Goal: Information Seeking & Learning: Check status

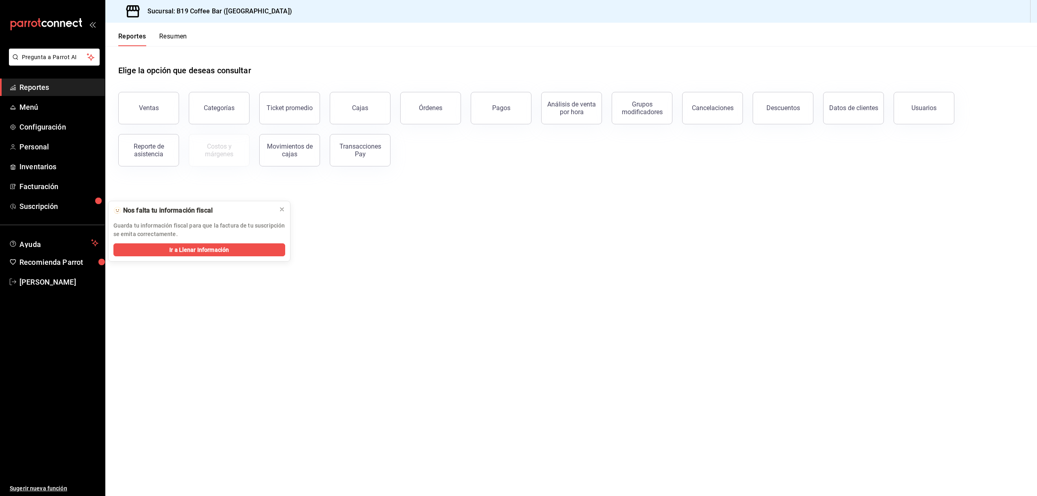
click at [457, 276] on main "Elige la opción que deseas consultar Ventas Categorías Ticket promedio Cajas Ór…" at bounding box center [571, 271] width 932 height 450
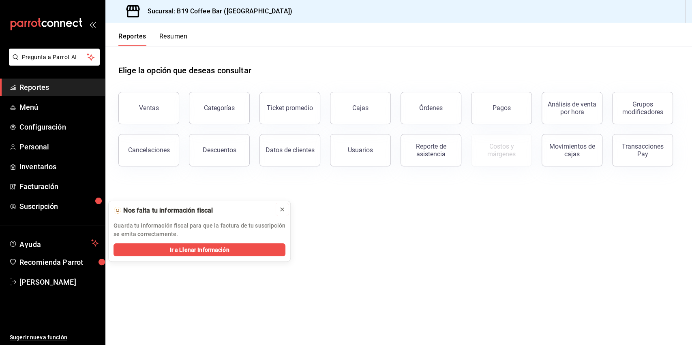
click at [282, 215] on button at bounding box center [282, 209] width 13 height 13
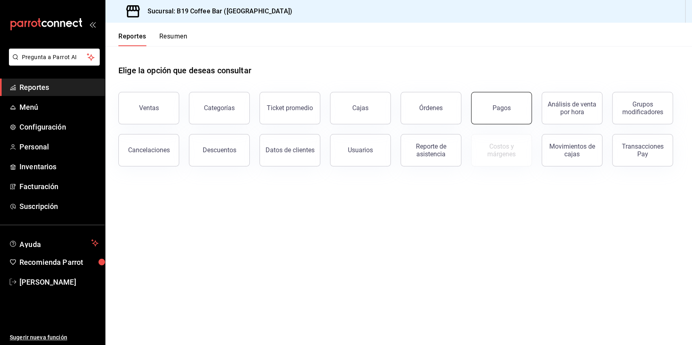
click at [529, 115] on div "Pagos" at bounding box center [496, 103] width 71 height 42
click at [502, 101] on button "Pagos" at bounding box center [501, 108] width 61 height 32
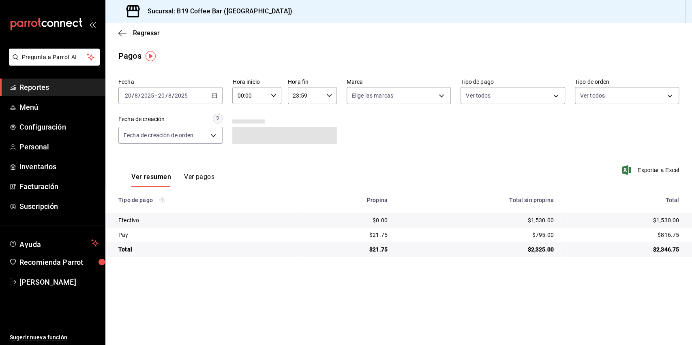
click at [124, 38] on div "Regresar" at bounding box center [398, 33] width 586 height 21
click at [124, 35] on icon "button" at bounding box center [122, 33] width 8 height 7
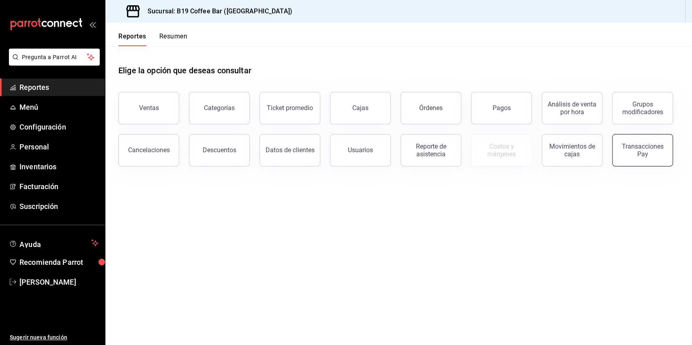
click at [631, 148] on div "Transacciones Pay" at bounding box center [642, 150] width 50 height 15
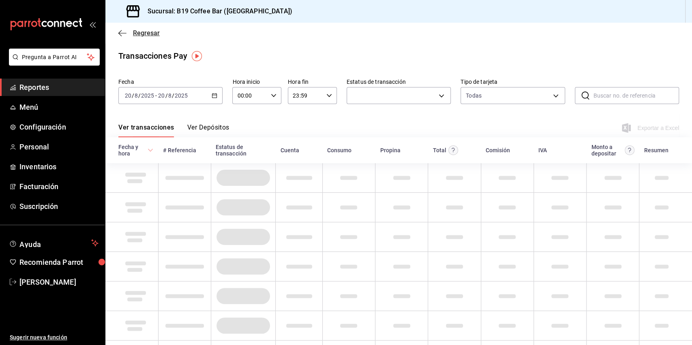
click at [124, 36] on icon "button" at bounding box center [122, 33] width 8 height 7
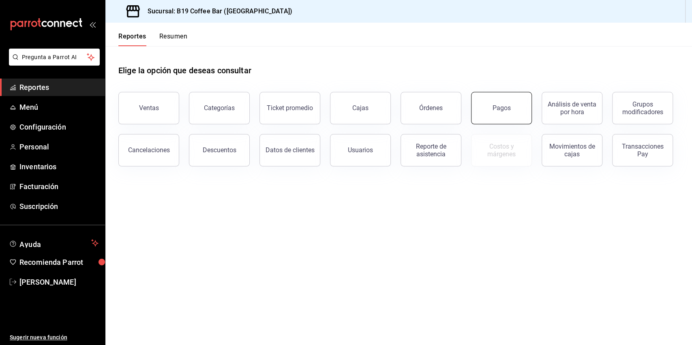
click at [494, 105] on div "Pagos" at bounding box center [501, 108] width 18 height 8
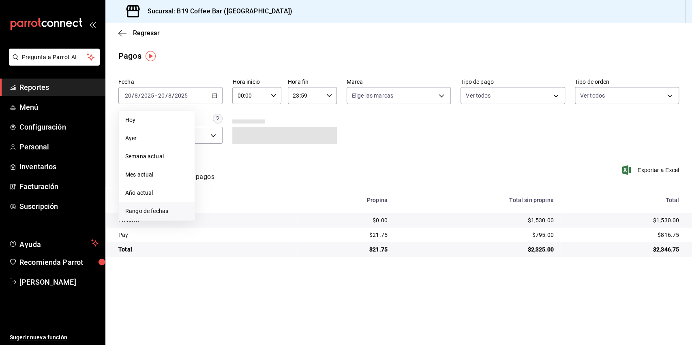
click at [152, 206] on li "Rango de fechas" at bounding box center [157, 211] width 76 height 18
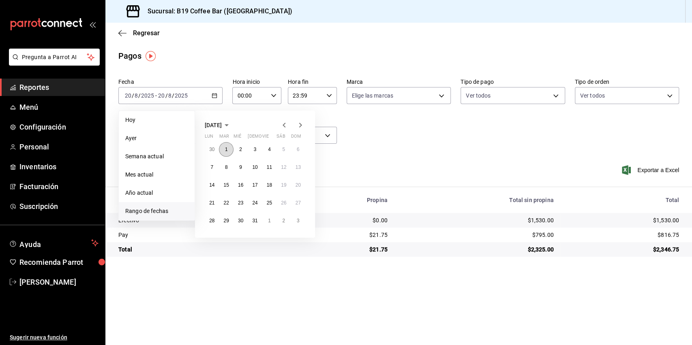
click at [225, 149] on abbr "1" at bounding box center [226, 150] width 3 height 6
click at [256, 222] on abbr "31" at bounding box center [254, 221] width 5 height 6
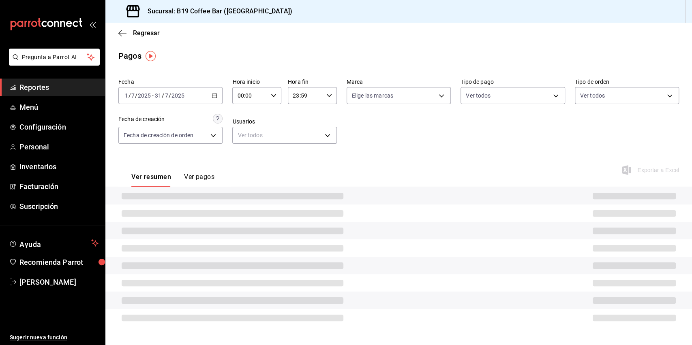
click at [411, 145] on div "Fecha [DATE] [DATE] - [DATE] [DATE] Hora inicio 00:00 Hora inicio Hora fin 23:5…" at bounding box center [398, 114] width 560 height 79
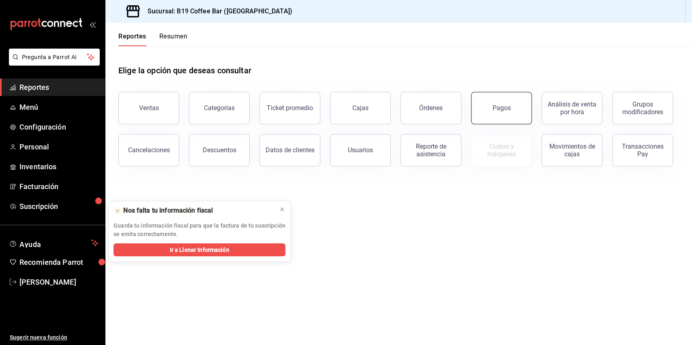
click at [508, 111] on div "Pagos" at bounding box center [501, 108] width 18 height 8
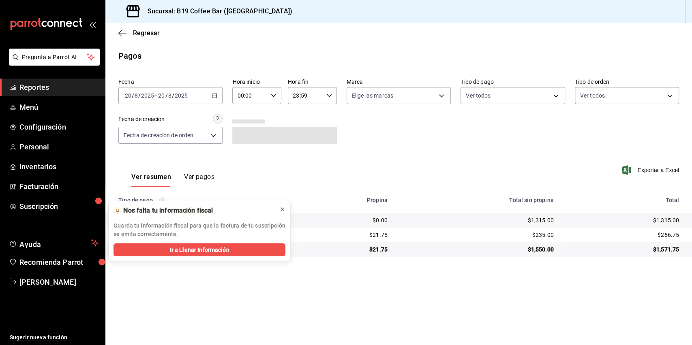
click at [281, 211] on icon at bounding box center [282, 209] width 6 height 6
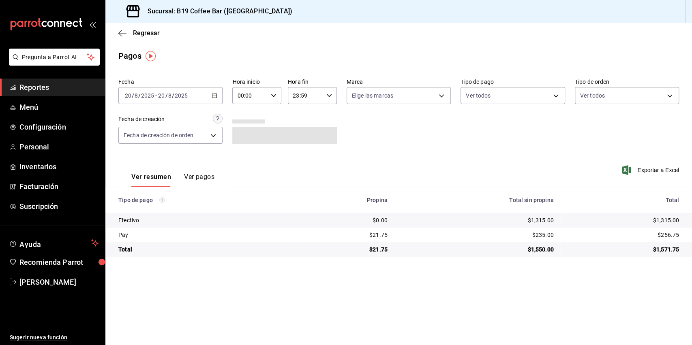
click at [276, 151] on div "Fecha [DATE] [DATE] - [DATE] [DATE] Hora inicio 00:00 Hora inicio Hora fin 23:5…" at bounding box center [398, 114] width 560 height 79
click at [210, 177] on button "Ver pagos" at bounding box center [199, 180] width 30 height 14
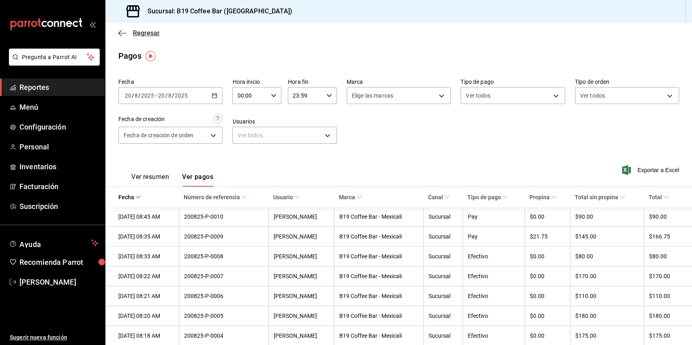
click at [120, 34] on icon "button" at bounding box center [122, 33] width 8 height 7
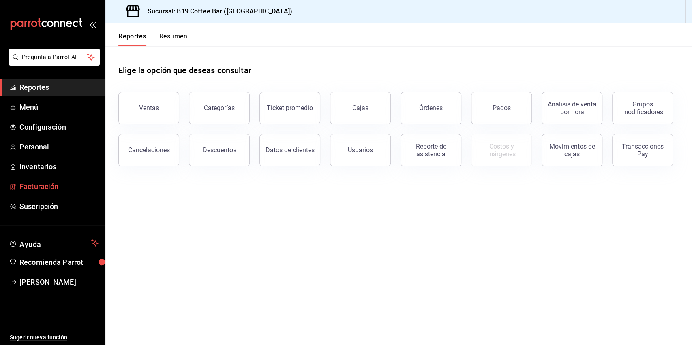
click at [55, 188] on span "Facturación" at bounding box center [58, 186] width 79 height 11
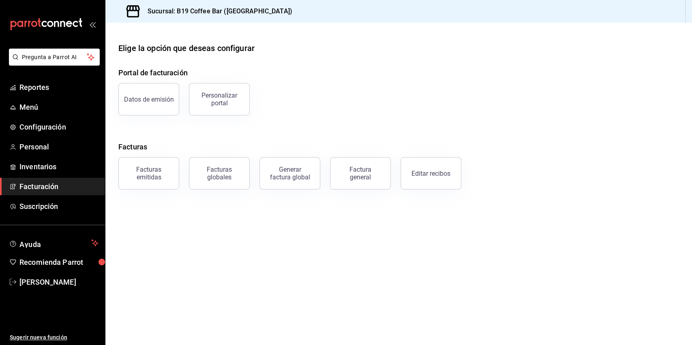
click at [417, 168] on button "Editar recibos" at bounding box center [430, 173] width 61 height 32
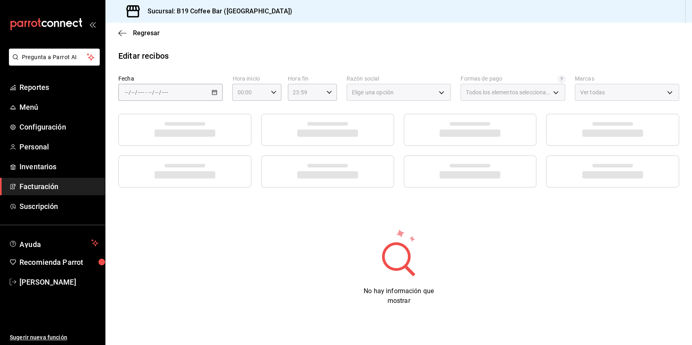
type input "e6f26129-b7f6-42a7-9195-dde316d25ebc"
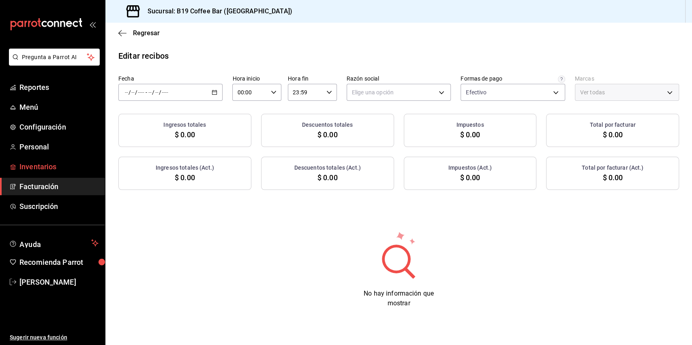
click at [29, 165] on span "Inventarios" at bounding box center [58, 166] width 79 height 11
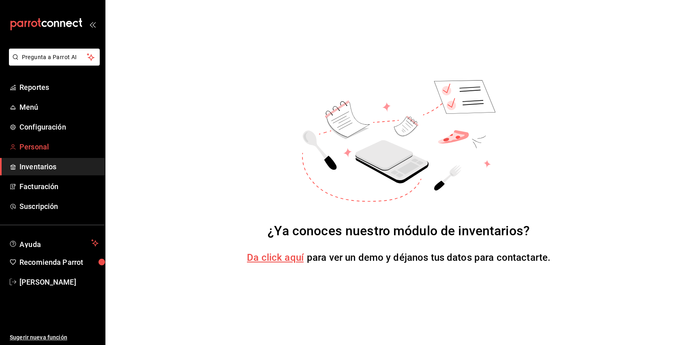
click at [36, 147] on span "Personal" at bounding box center [58, 146] width 79 height 11
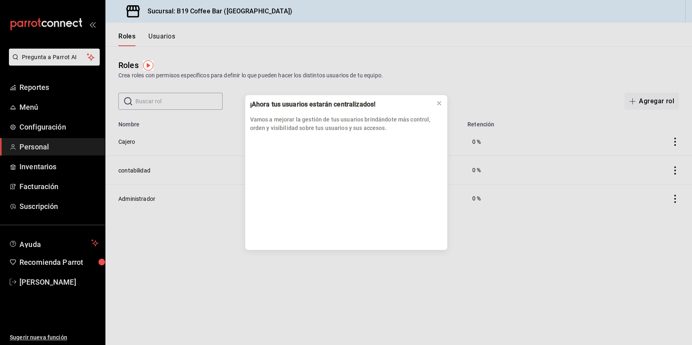
click at [38, 131] on div "¡Ahora tus usuarios estarán centralizados! Vamos a mejorar la gestión de tus us…" at bounding box center [346, 172] width 692 height 345
click at [438, 105] on icon at bounding box center [439, 103] width 6 height 6
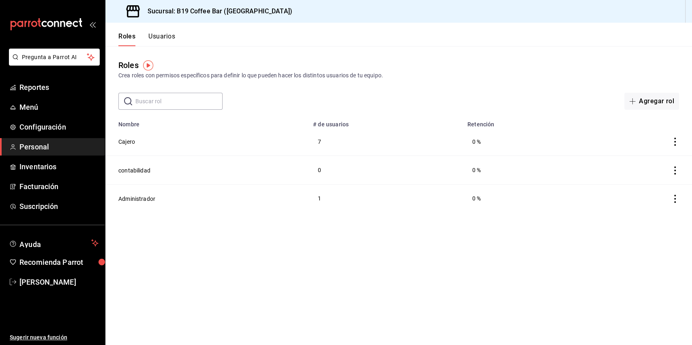
click at [61, 147] on span "Personal" at bounding box center [58, 146] width 79 height 11
click at [60, 127] on span "Configuración" at bounding box center [58, 127] width 79 height 11
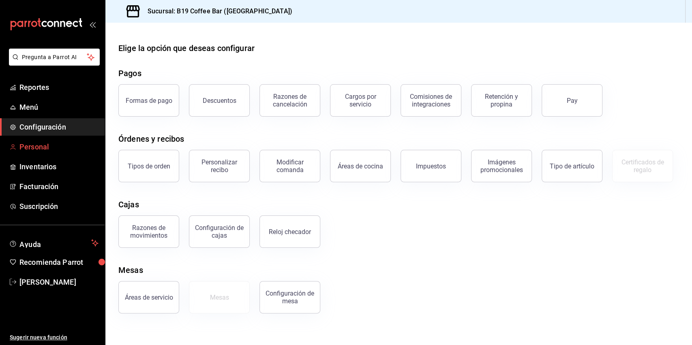
click at [58, 141] on span "Personal" at bounding box center [58, 146] width 79 height 11
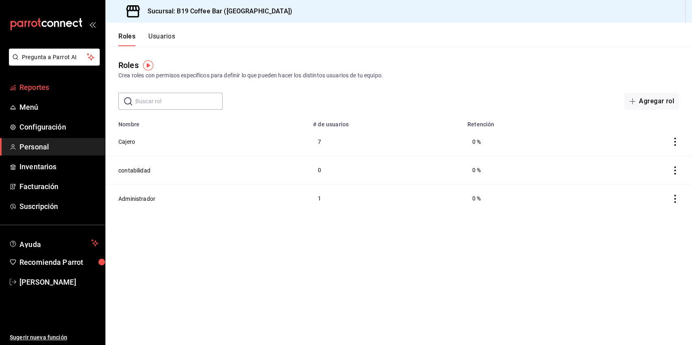
click at [49, 86] on span "Reportes" at bounding box center [58, 87] width 79 height 11
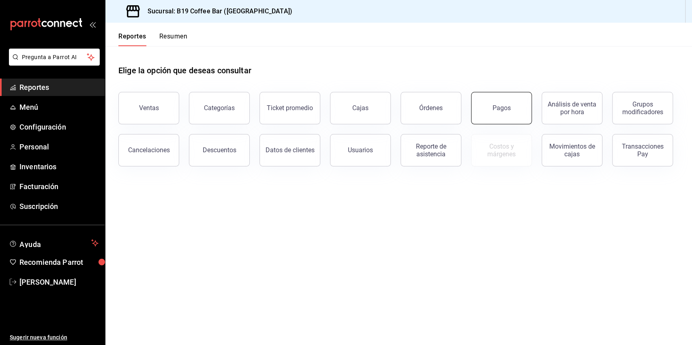
click at [486, 115] on button "Pagos" at bounding box center [501, 108] width 61 height 32
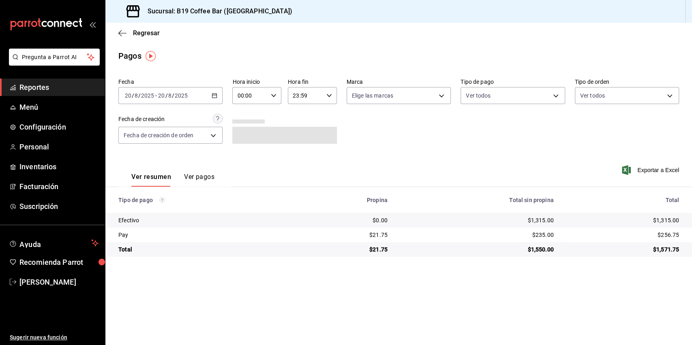
click at [214, 95] on \(Stroke\) "button" at bounding box center [214, 95] width 4 height 0
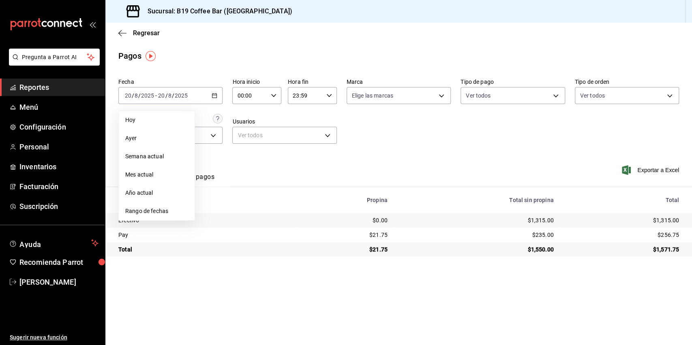
click at [448, 150] on div "Fecha [DATE] [DATE] - [DATE] [DATE] [DATE] [DATE] Semana actual Mes actual Año …" at bounding box center [398, 114] width 560 height 79
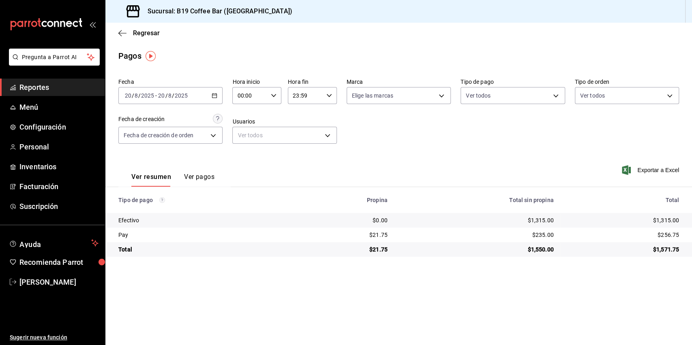
click at [220, 95] on div "[DATE] [DATE] - [DATE] [DATE]" at bounding box center [170, 95] width 104 height 17
click at [218, 92] on div "[DATE] [DATE] - [DATE] [DATE]" at bounding box center [170, 95] width 104 height 17
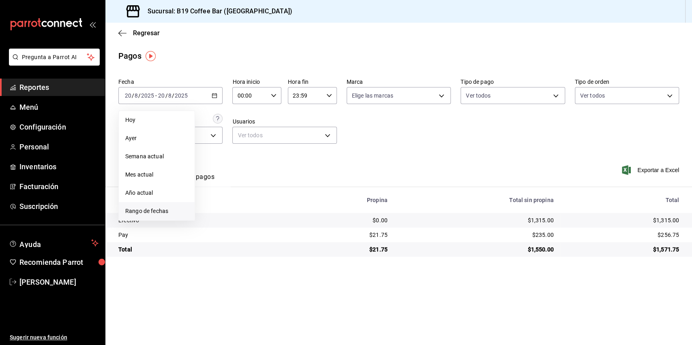
click at [148, 206] on li "Rango de fechas" at bounding box center [157, 211] width 76 height 18
click at [285, 128] on icon "button" at bounding box center [284, 125] width 10 height 10
click at [223, 146] on button "1" at bounding box center [226, 149] width 14 height 15
click at [254, 216] on button "31" at bounding box center [255, 221] width 14 height 15
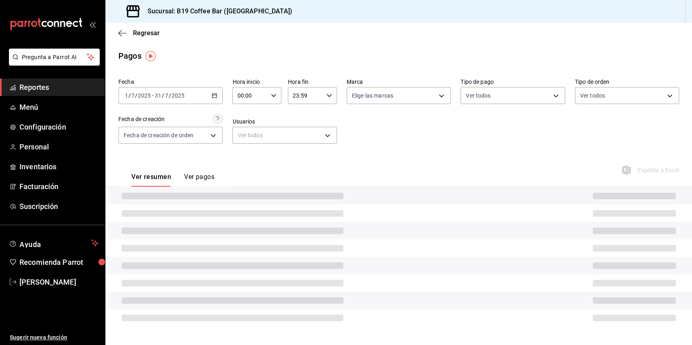
click at [386, 132] on div "Fecha [DATE] [DATE] - [DATE] [DATE] Hora inicio 00:00 Hora inicio Hora fin 23:5…" at bounding box center [398, 114] width 560 height 79
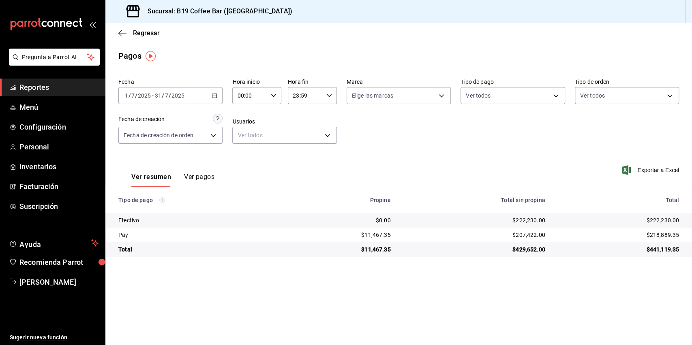
click at [506, 282] on main "Regresar Pagos Fecha [DATE] [DATE] - [DATE] [DATE] Hora inicio 00:00 Hora inici…" at bounding box center [398, 184] width 586 height 323
click at [503, 286] on main "Regresar Pagos Fecha [DATE] [DATE] - [DATE] [DATE] Hora inicio 00:00 Hora inici…" at bounding box center [398, 184] width 586 height 323
click at [652, 173] on span "Exportar a Excel" at bounding box center [651, 170] width 56 height 10
click at [648, 167] on span "Exportar a Excel" at bounding box center [651, 170] width 56 height 10
click at [506, 26] on div "Regresar" at bounding box center [398, 33] width 586 height 21
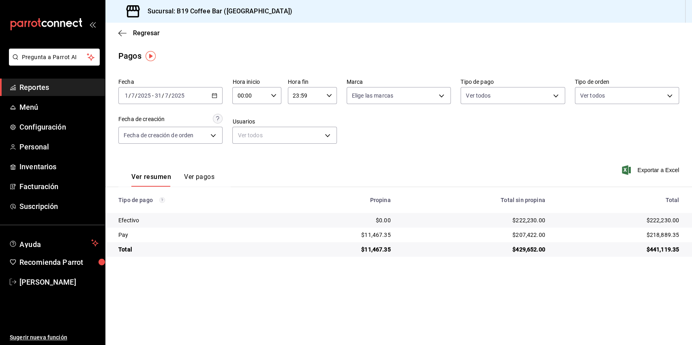
click at [25, 82] on span "Reportes" at bounding box center [58, 87] width 79 height 11
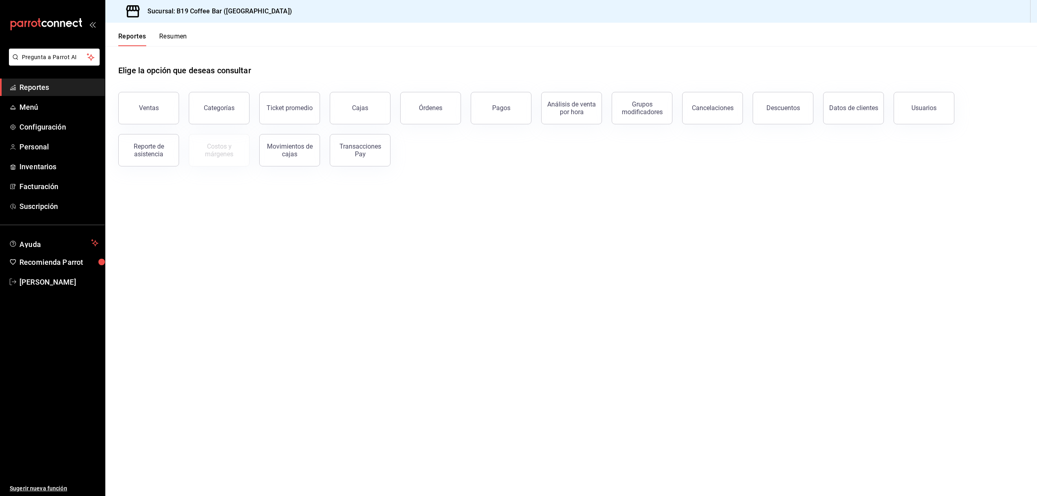
click at [172, 36] on button "Resumen" at bounding box center [173, 39] width 28 height 14
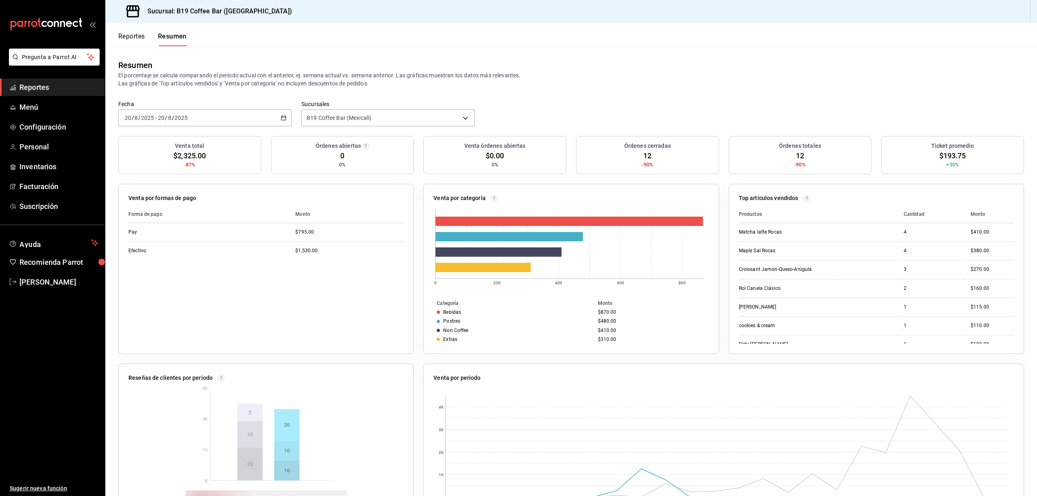
click at [281, 119] on icon "button" at bounding box center [284, 118] width 6 height 6
click at [154, 235] on span "Rango de fechas" at bounding box center [156, 233] width 63 height 9
click at [289, 151] on div at bounding box center [292, 148] width 26 height 10
click at [286, 148] on icon "button" at bounding box center [284, 148] width 10 height 10
click at [281, 147] on icon "button" at bounding box center [284, 148] width 10 height 10
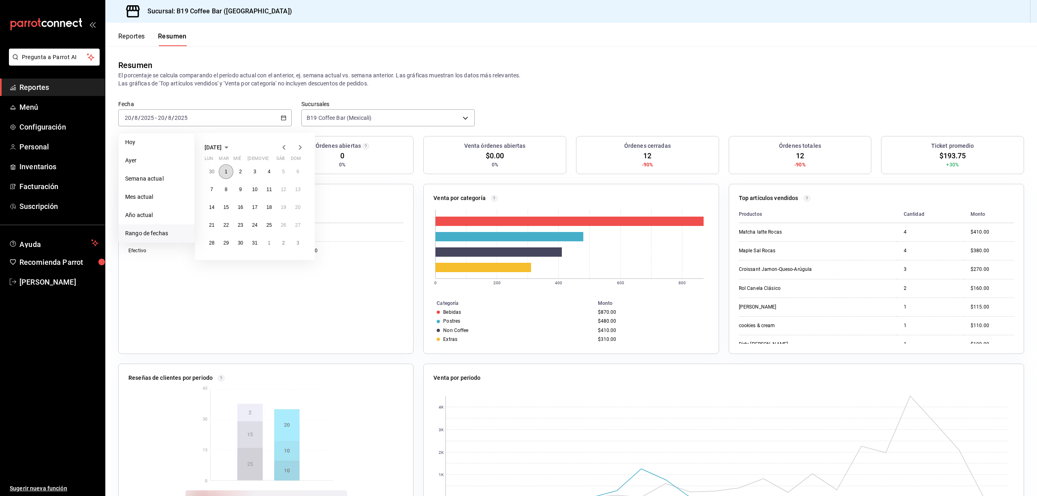
click at [222, 166] on button "1" at bounding box center [226, 172] width 14 height 15
click at [253, 242] on abbr "31" at bounding box center [254, 243] width 5 height 6
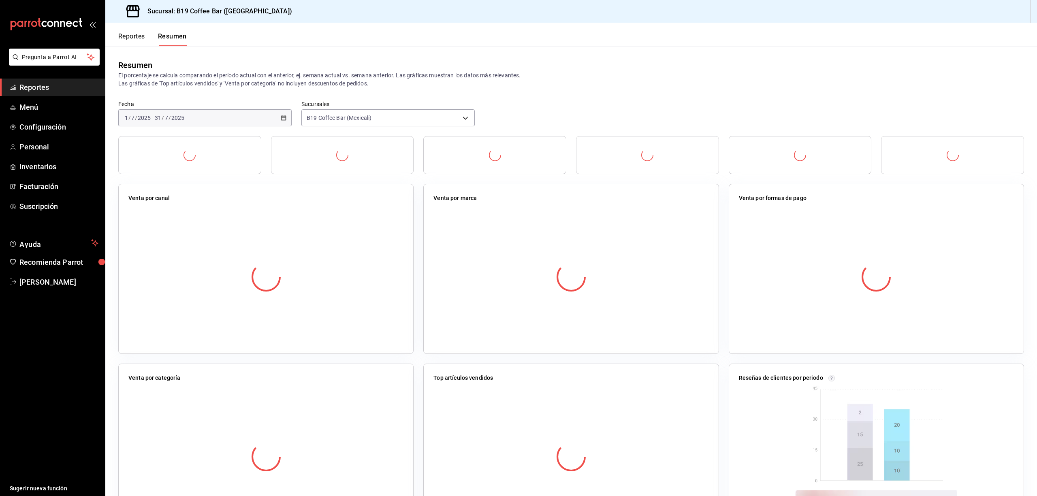
click at [542, 47] on div "Resumen El porcentaje se calcula comparando el período actual con el anterior, …" at bounding box center [571, 73] width 932 height 54
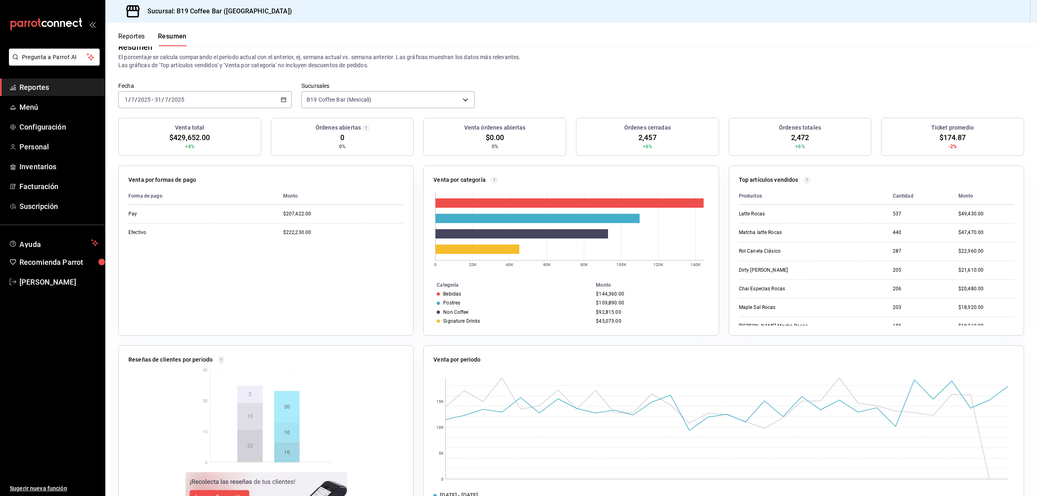
scroll to position [51, 0]
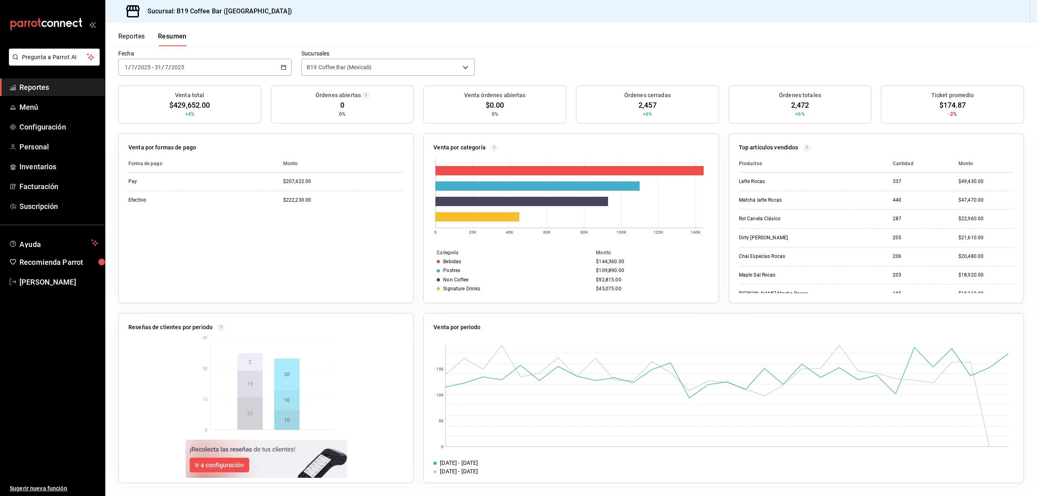
click at [528, 72] on div "Fecha [DATE] [DATE] - [DATE] [DATE] Sucursales B19 Coffee Bar (Mexicali) [objec…" at bounding box center [571, 68] width 932 height 36
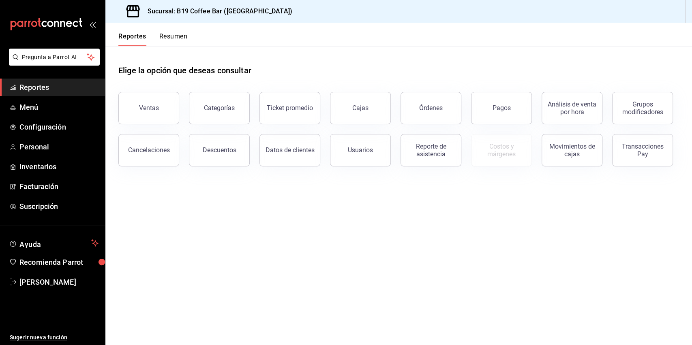
click at [153, 111] on div "Ventas" at bounding box center [149, 108] width 20 height 8
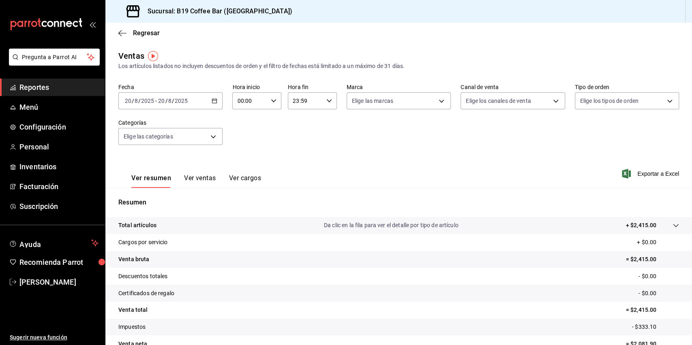
click at [219, 98] on div "[DATE] [DATE] - [DATE] [DATE]" at bounding box center [170, 100] width 104 height 17
click at [165, 174] on li "Mes actual" at bounding box center [157, 180] width 76 height 18
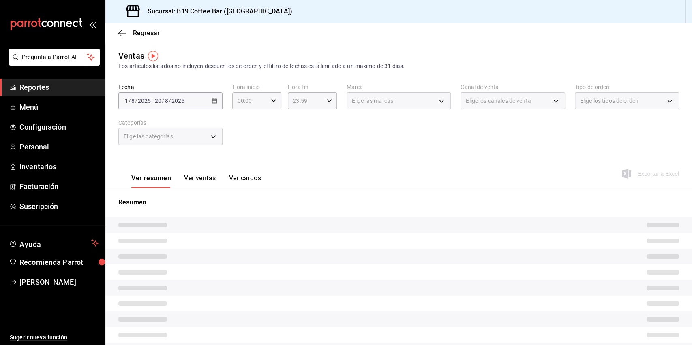
click at [334, 131] on div "Fecha 2025-08-01 1 / 8 / 2025 - 2025-08-20 20 / 8 / 2025 Hora inicio 00:00 Hora…" at bounding box center [398, 118] width 560 height 71
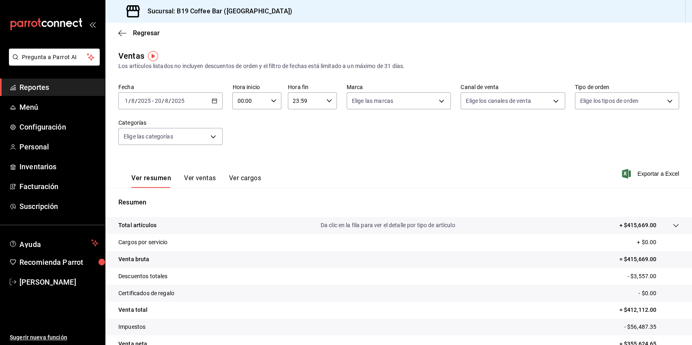
click at [308, 169] on div "Ver resumen Ver ventas Ver cargos Exportar a Excel" at bounding box center [398, 171] width 586 height 33
click at [271, 165] on div "Ver resumen Ver ventas Ver cargos Exportar a Excel" at bounding box center [398, 171] width 586 height 33
click at [380, 152] on div "Fecha 2025-08-01 1 / 8 / 2025 - 2025-08-20 20 / 8 / 2025 Hora inicio 00:00 Hora…" at bounding box center [398, 118] width 560 height 71
click at [214, 100] on icon "button" at bounding box center [215, 101] width 6 height 6
click at [164, 122] on span "Hoy" at bounding box center [156, 125] width 63 height 9
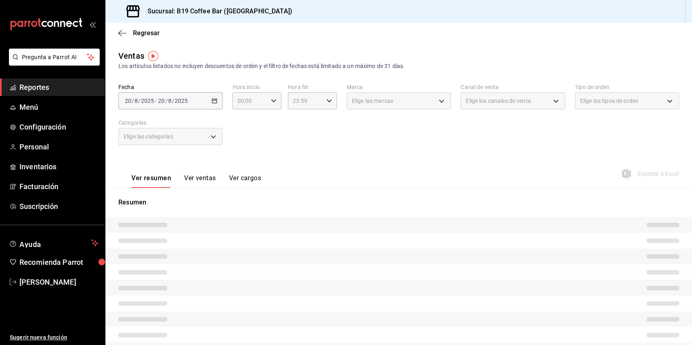
click at [273, 151] on div "Fecha 2025-08-20 20 / 8 / 2025 - 2025-08-20 20 / 8 / 2025 Hora inicio 00:00 Hor…" at bounding box center [398, 118] width 560 height 71
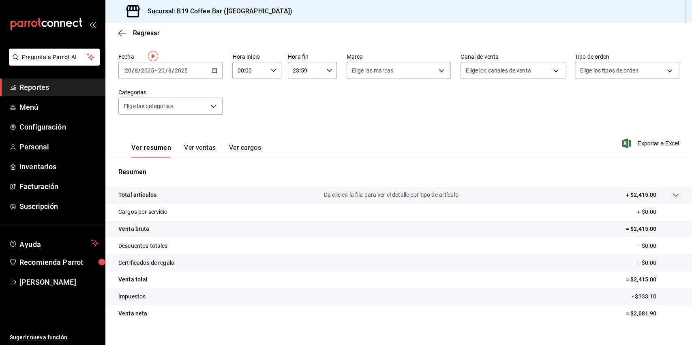
scroll to position [43, 0]
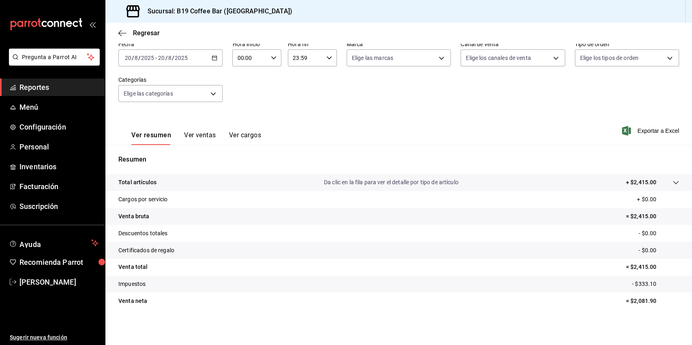
click at [201, 132] on button "Ver ventas" at bounding box center [200, 138] width 32 height 14
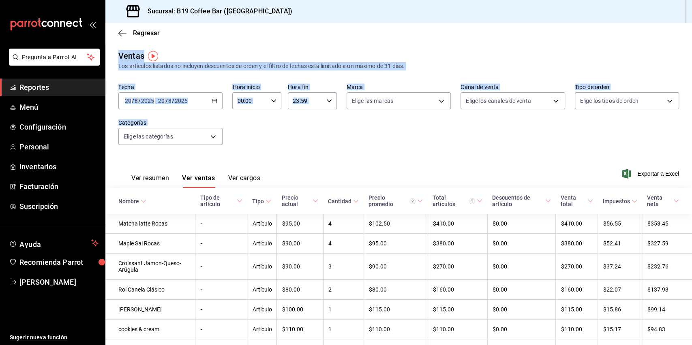
drag, startPoint x: 117, startPoint y: 34, endPoint x: 556, endPoint y: 195, distance: 467.4
click at [556, 195] on main "Regresar Ventas Los artículos listados no incluyen descuentos de orden y el fil…" at bounding box center [398, 328] width 586 height 611
click at [363, 161] on div "Ver resumen Ver ventas Ver cargos Exportar a Excel" at bounding box center [398, 171] width 586 height 33
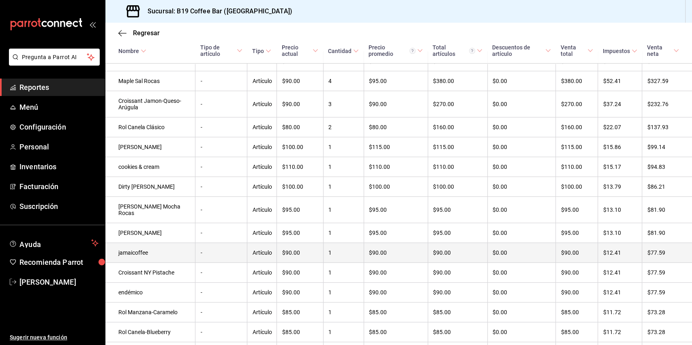
scroll to position [303, 0]
